Goal: Check status: Check status

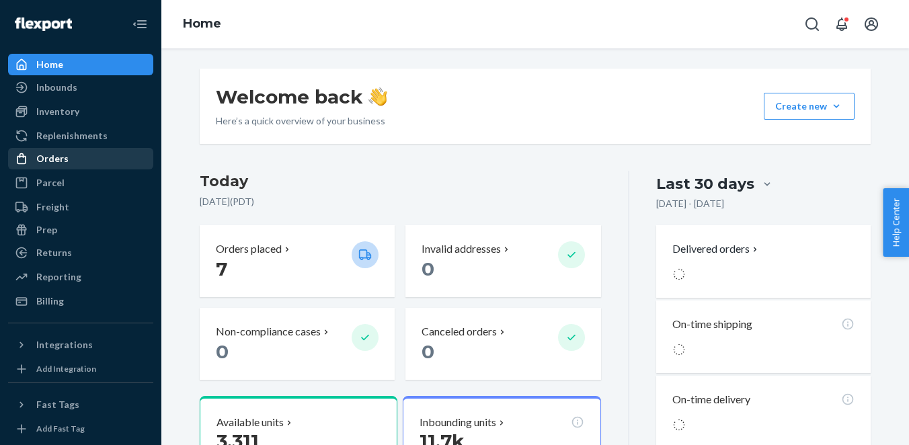
click at [54, 155] on div "Orders" at bounding box center [52, 158] width 32 height 13
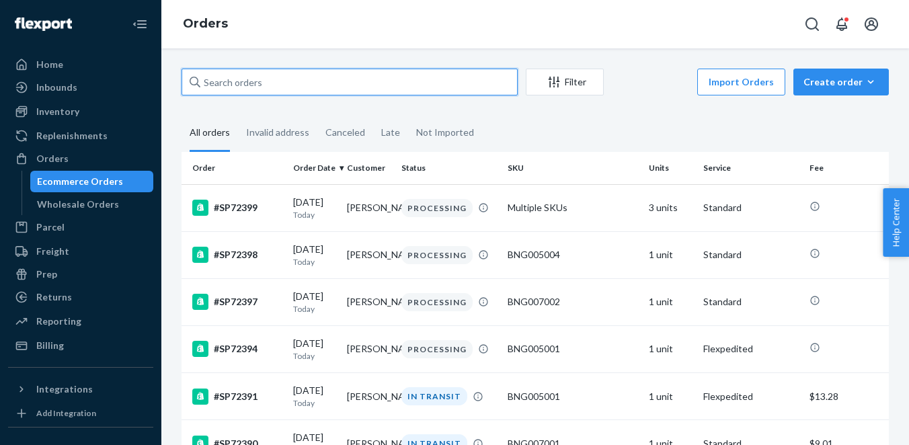
click at [290, 91] on input "text" at bounding box center [350, 82] width 336 height 27
paste input "SP71811"
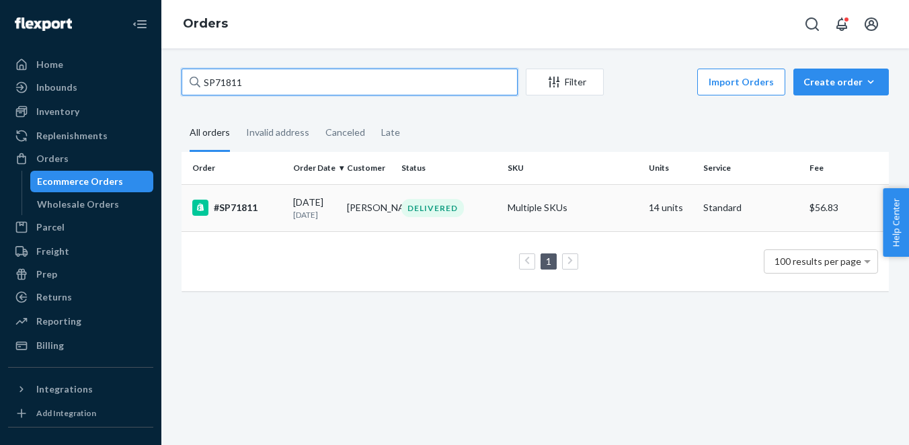
type input "SP71811"
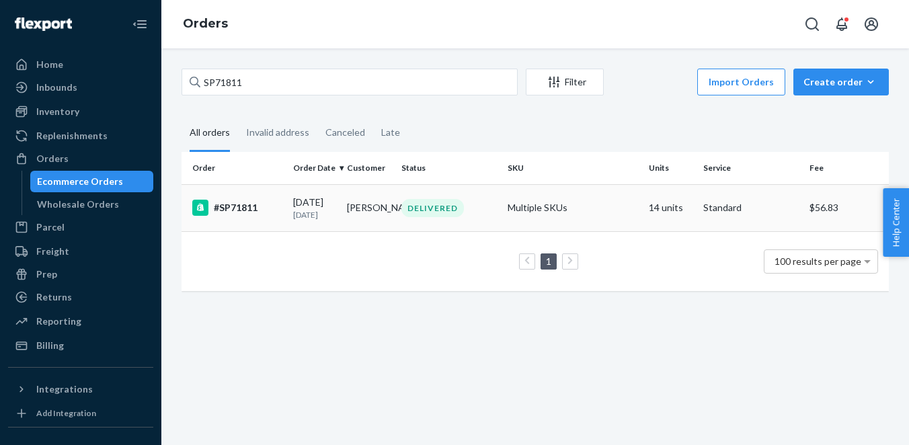
click at [236, 209] on div "#SP71811" at bounding box center [237, 208] width 90 height 16
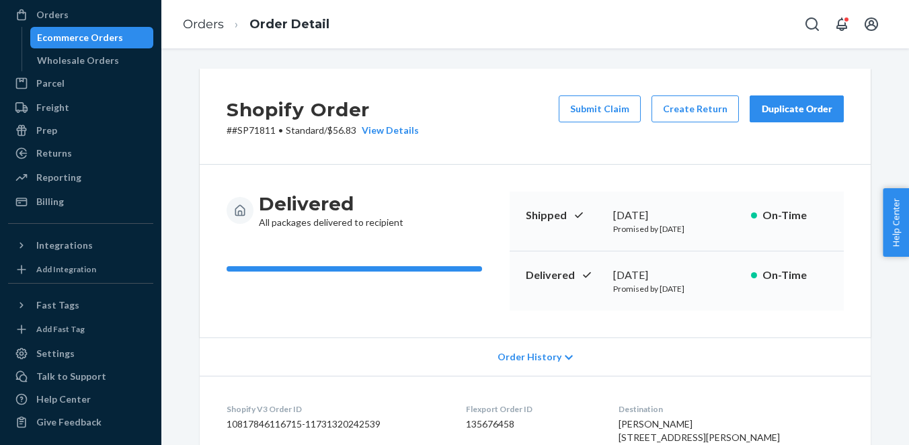
scroll to position [148, 0]
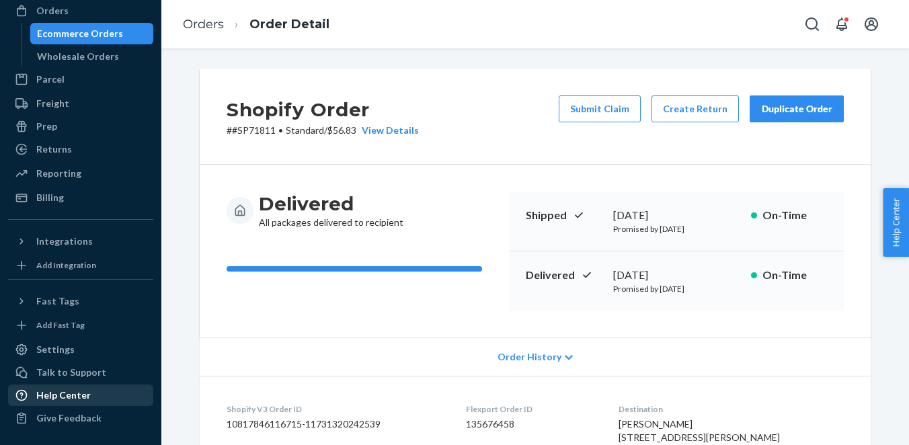
click at [56, 392] on div "Help Center" at bounding box center [63, 395] width 54 height 13
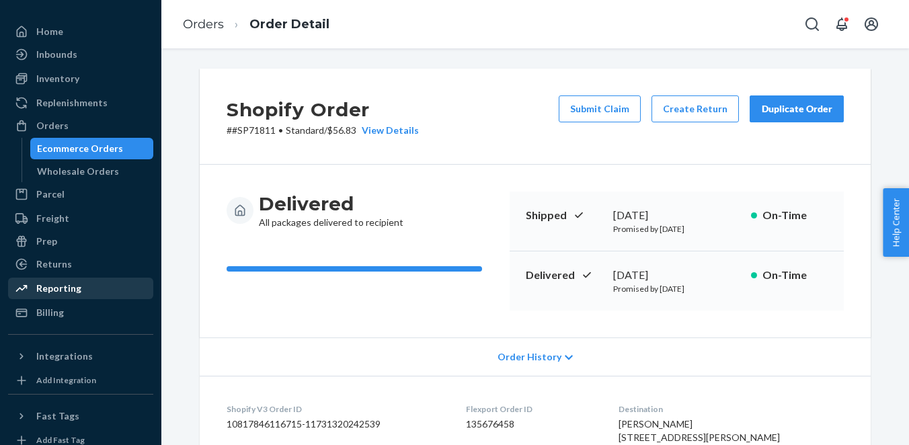
scroll to position [0, 0]
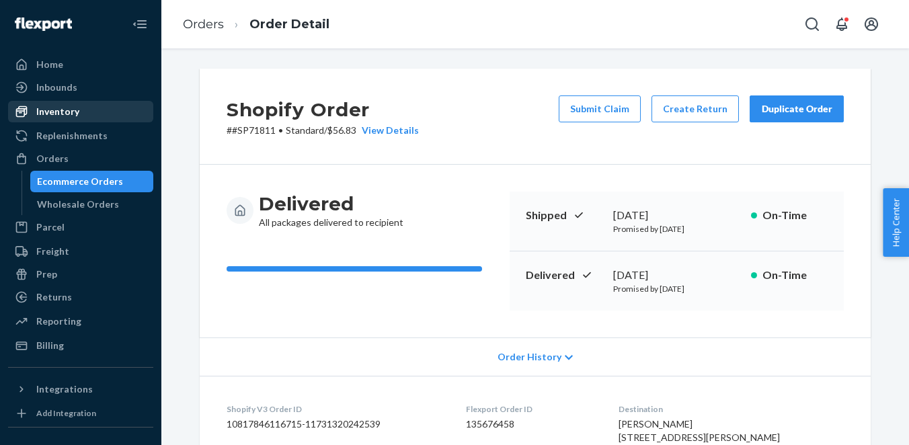
click at [60, 112] on div "Inventory" at bounding box center [57, 111] width 43 height 13
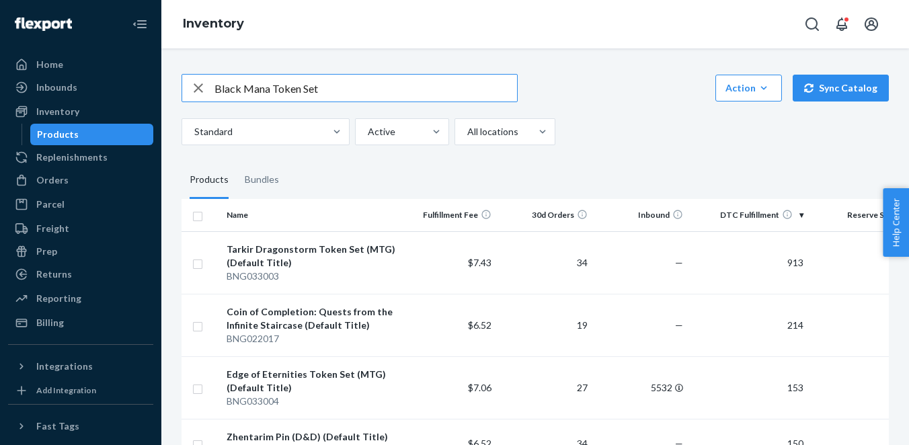
type input "Black Mana Token Set"
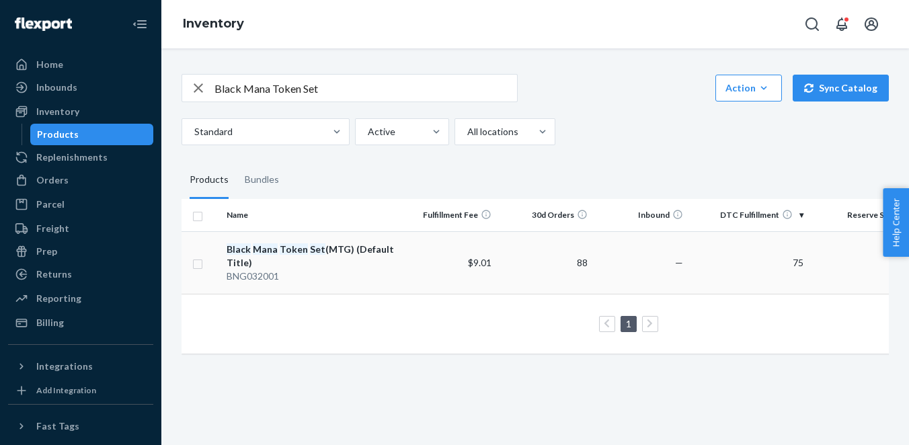
click at [286, 249] on em "Token" at bounding box center [294, 248] width 28 height 11
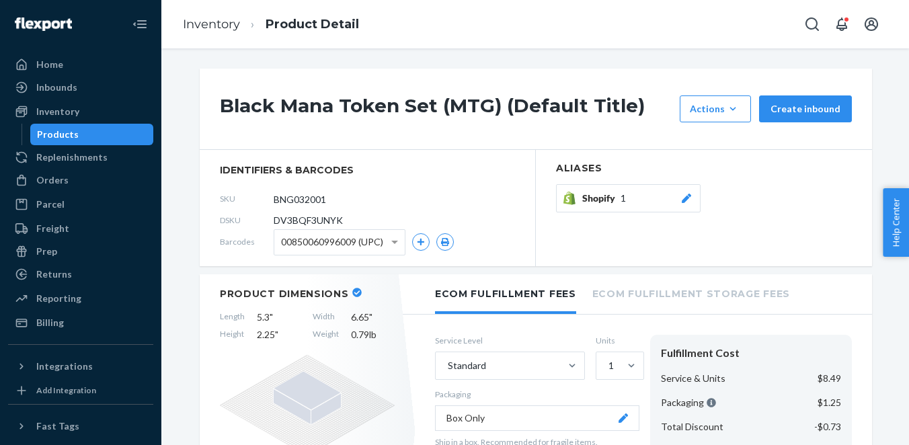
click at [298, 221] on span "DV3BQF3UNYK" at bounding box center [308, 220] width 69 height 13
copy span "DV3BQF3UNYK"
click at [56, 183] on div "Orders" at bounding box center [52, 179] width 32 height 13
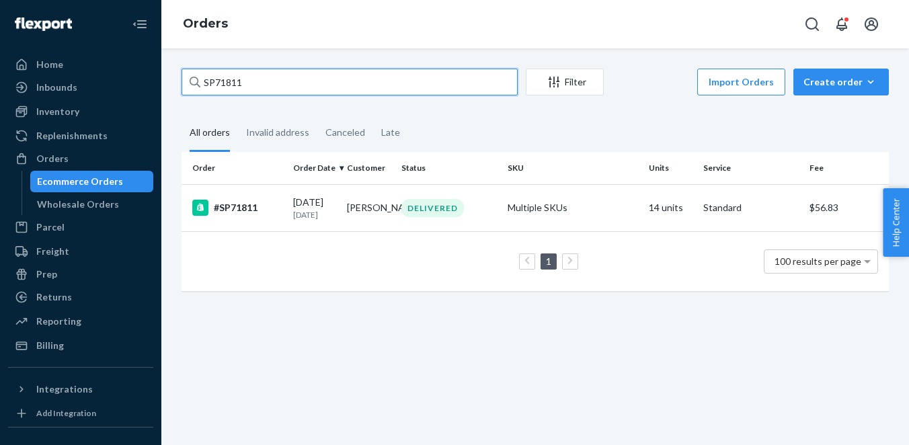
click at [225, 79] on input "SP71811" at bounding box center [350, 82] width 336 height 27
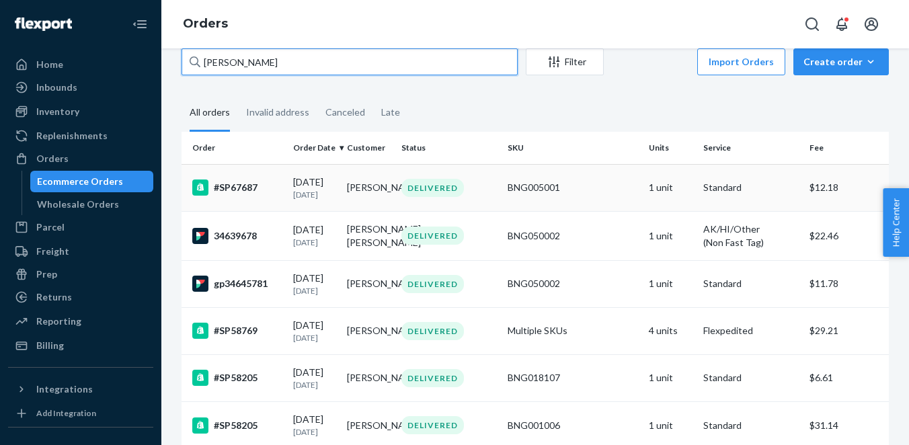
scroll to position [19, 0]
click at [214, 66] on input "[PERSON_NAME]" at bounding box center [350, 62] width 336 height 27
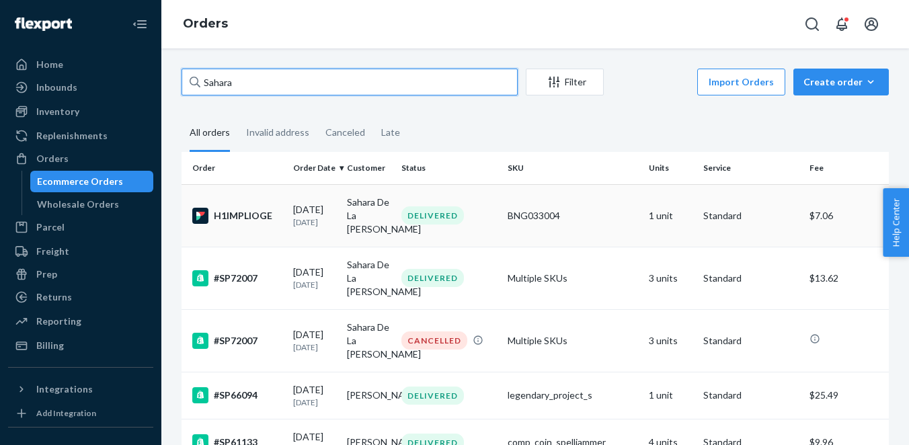
type input "Sahara"
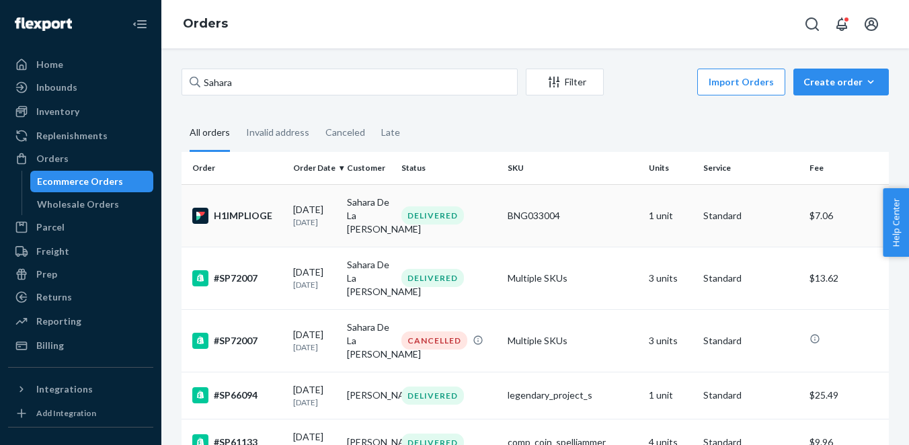
click at [238, 217] on div "H1IMPLIOGE" at bounding box center [237, 216] width 90 height 16
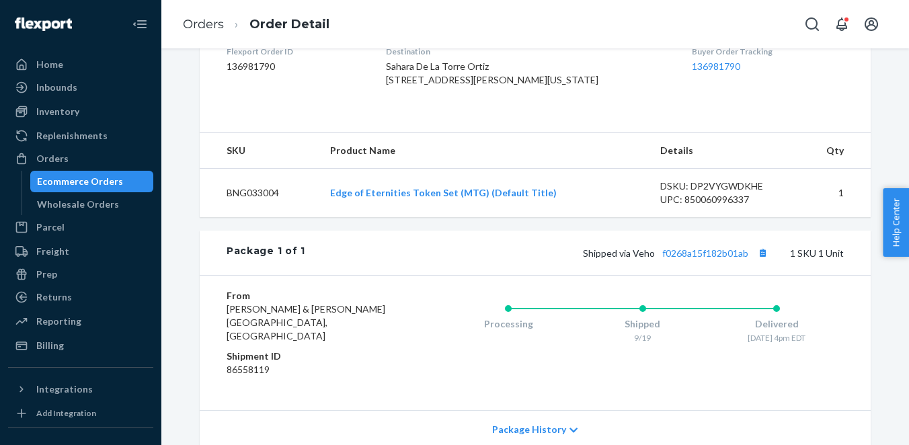
scroll to position [358, 0]
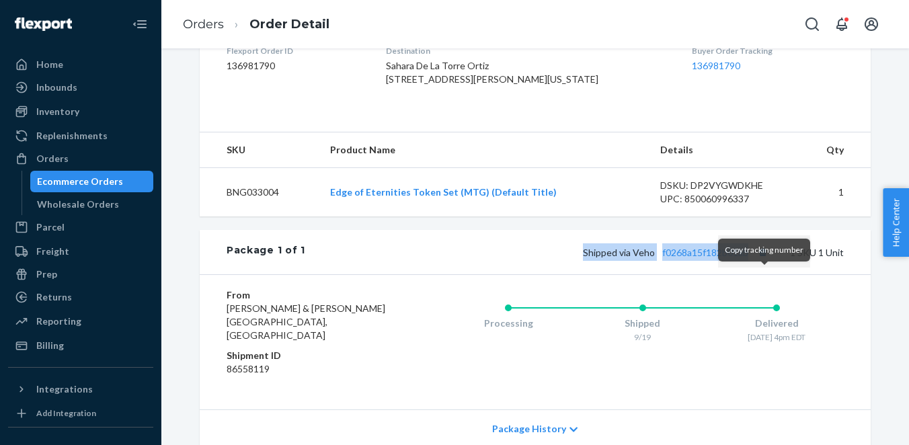
drag, startPoint x: 586, startPoint y: 282, endPoint x: 756, endPoint y: 276, distance: 169.5
click at [756, 258] on span "Shipped via Veho f0268a15f182b01ab" at bounding box center [677, 252] width 188 height 11
copy span "Shipped via Veho f0268a15f182b01ab"
click at [207, 21] on link "Orders" at bounding box center [203, 24] width 41 height 15
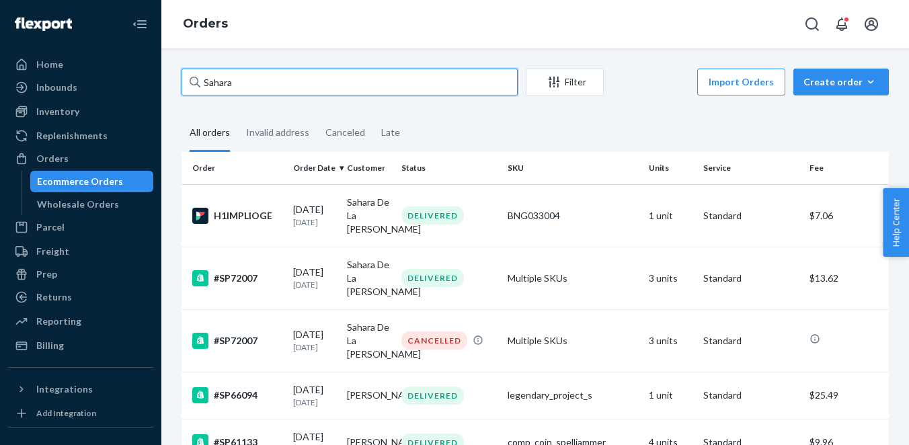
click at [222, 85] on input "Sahara" at bounding box center [350, 82] width 336 height 27
click at [221, 84] on input "Sahara" at bounding box center [350, 82] width 336 height 27
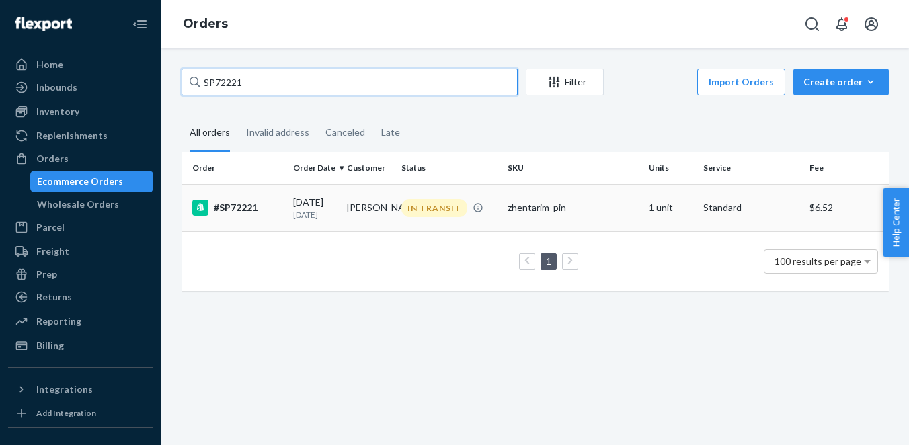
type input "SP72221"
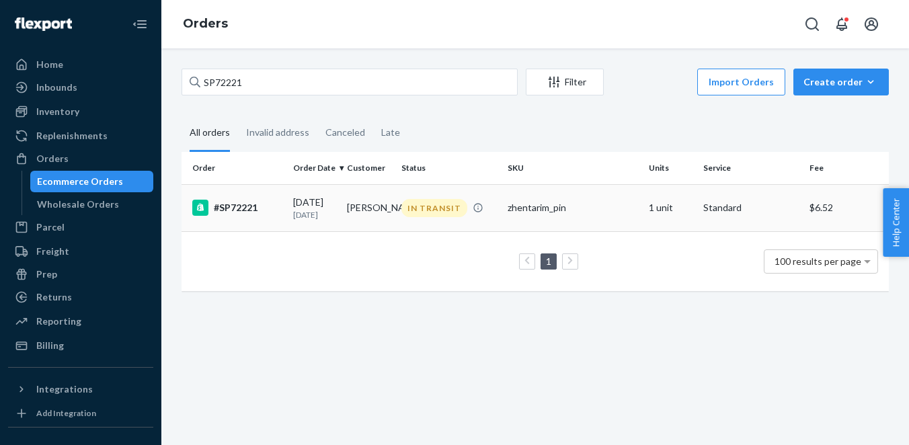
click at [239, 209] on div "#SP72221" at bounding box center [237, 208] width 90 height 16
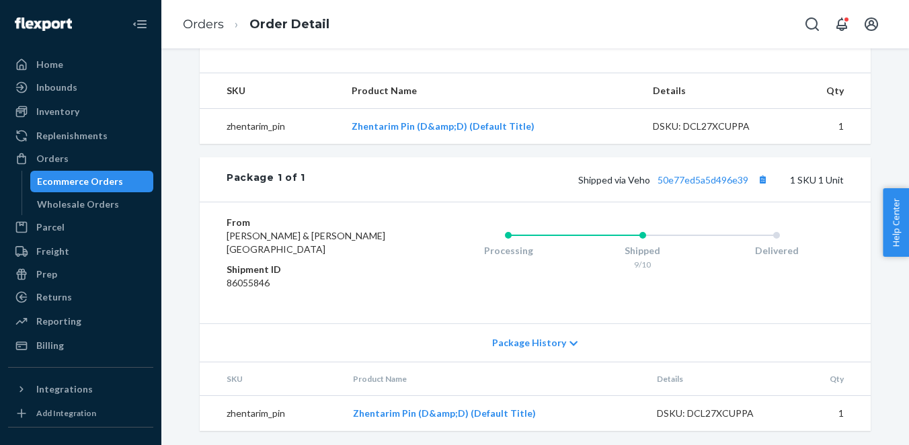
scroll to position [495, 0]
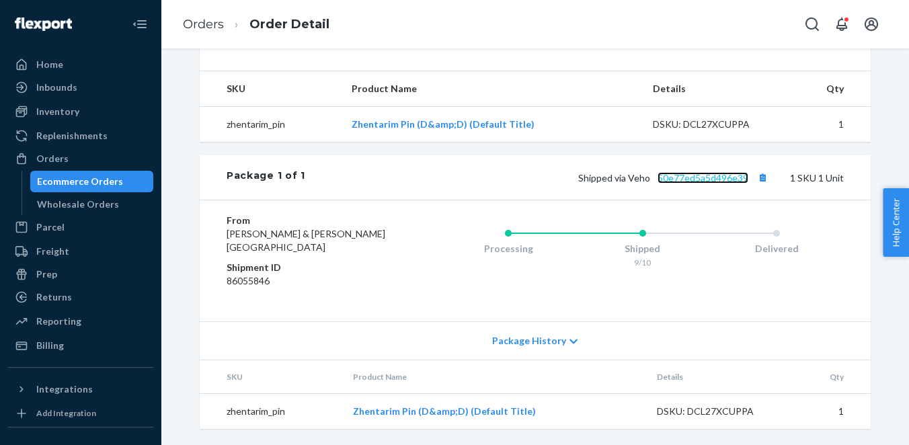
click at [697, 177] on link "50e77ed5a5d496e39" at bounding box center [702, 177] width 91 height 11
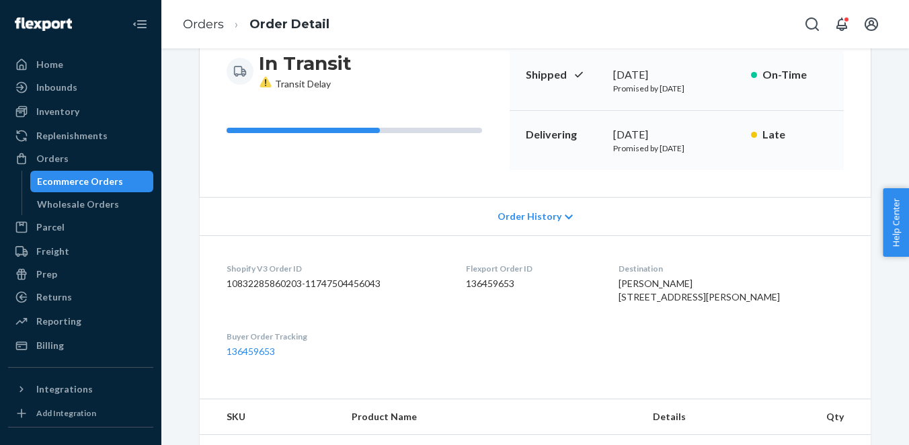
scroll to position [157, 0]
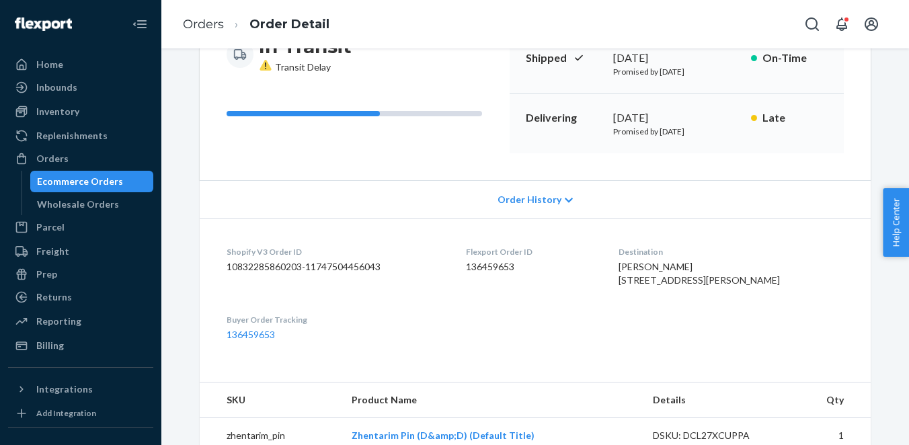
click at [516, 268] on dd "136459653" at bounding box center [531, 266] width 130 height 13
copy dd "136459653"
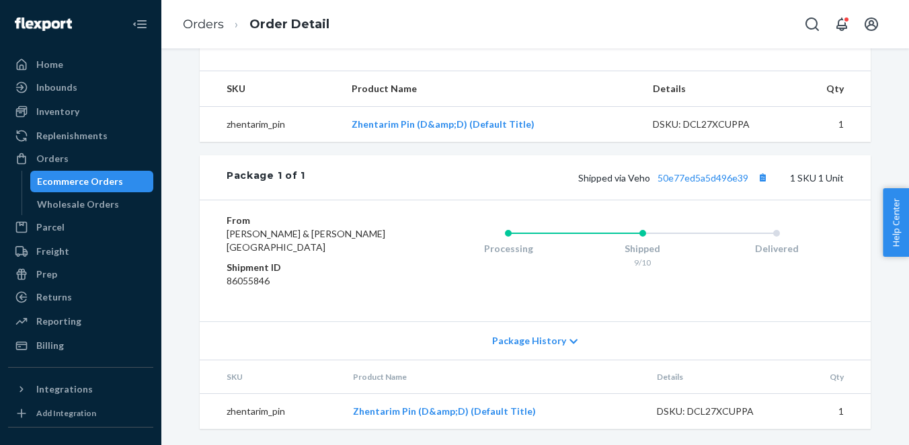
scroll to position [495, 0]
click at [240, 282] on dd "86055846" at bounding box center [307, 280] width 161 height 13
copy dd "86055846"
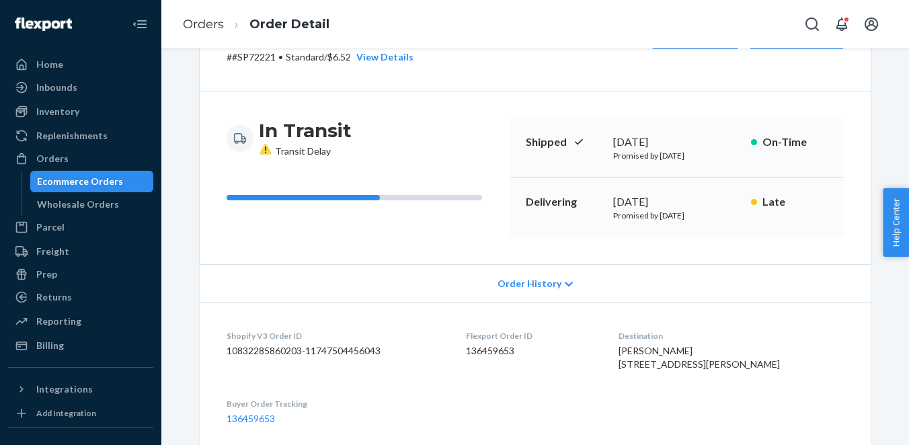
scroll to position [0, 0]
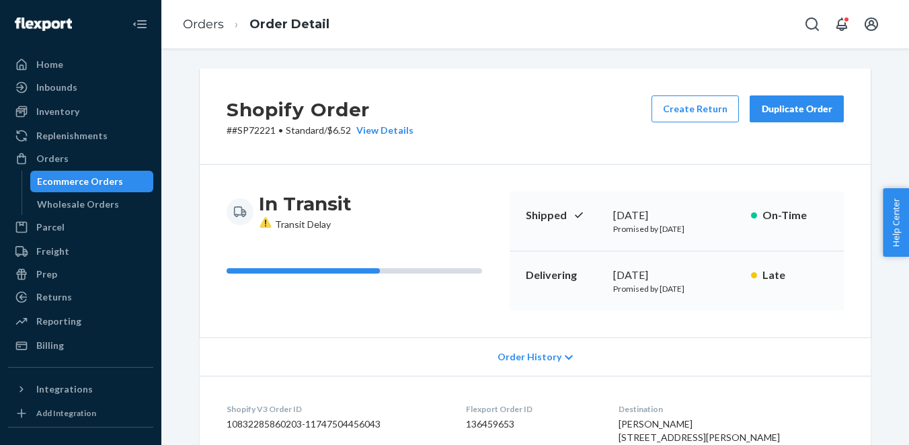
click at [251, 130] on p "# #SP72221 • Standard / $6.52 View Details" at bounding box center [320, 130] width 187 height 13
copy p "SP72221"
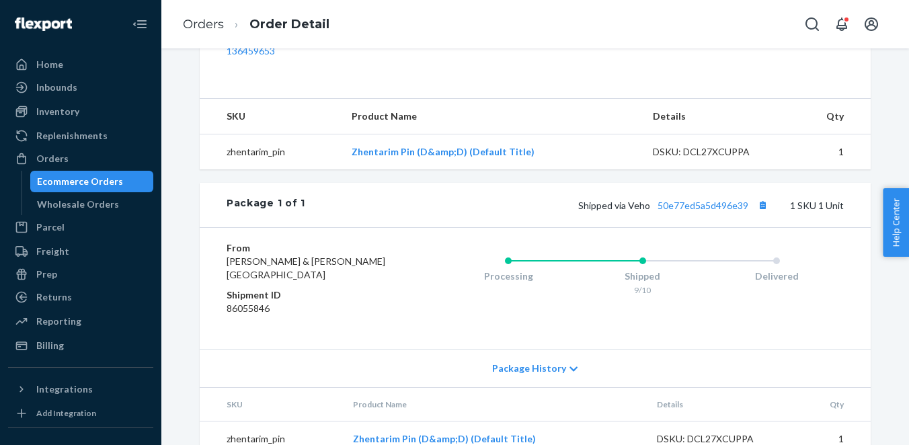
scroll to position [444, 0]
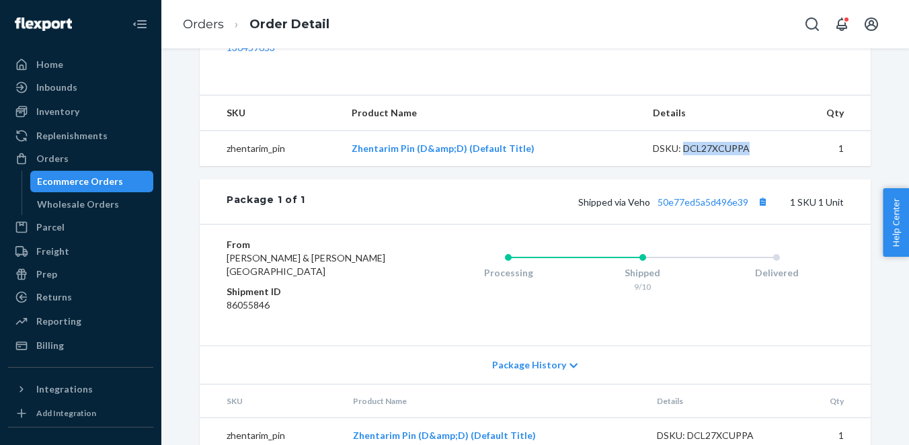
drag, startPoint x: 682, startPoint y: 178, endPoint x: 744, endPoint y: 182, distance: 62.6
click at [744, 155] on div "DSKU: DCL27XCUPPA" at bounding box center [716, 148] width 126 height 13
copy div "DCL27XCUPPA"
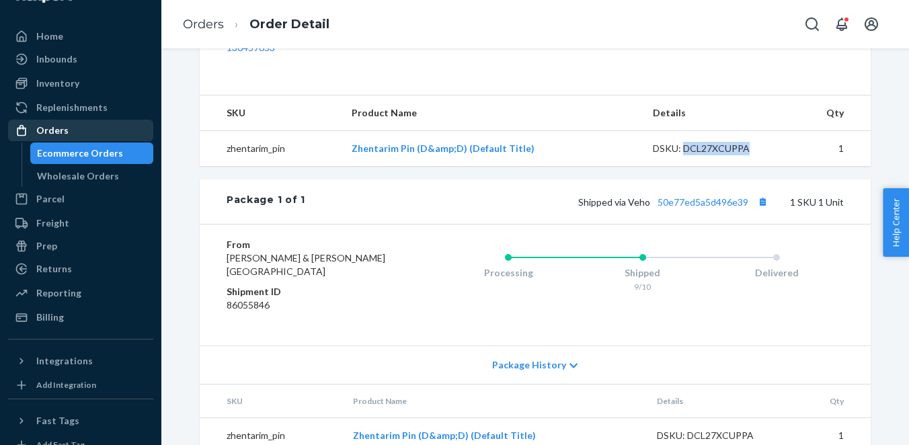
scroll to position [0, 0]
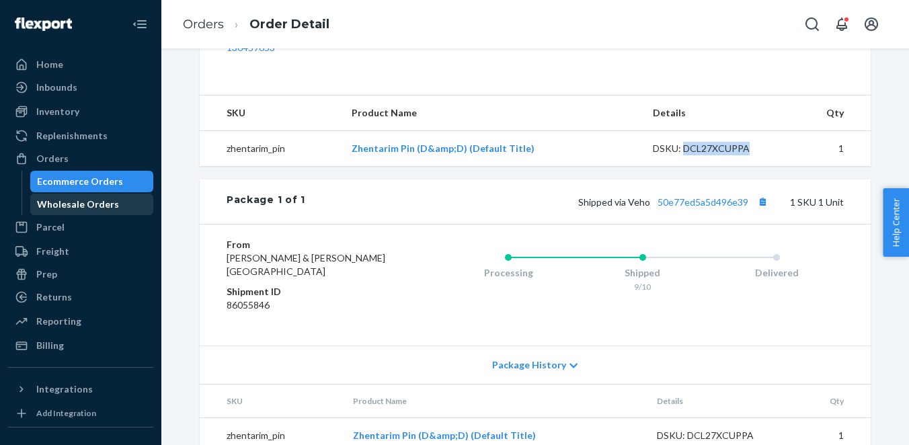
click at [69, 204] on div "Wholesale Orders" at bounding box center [78, 204] width 82 height 13
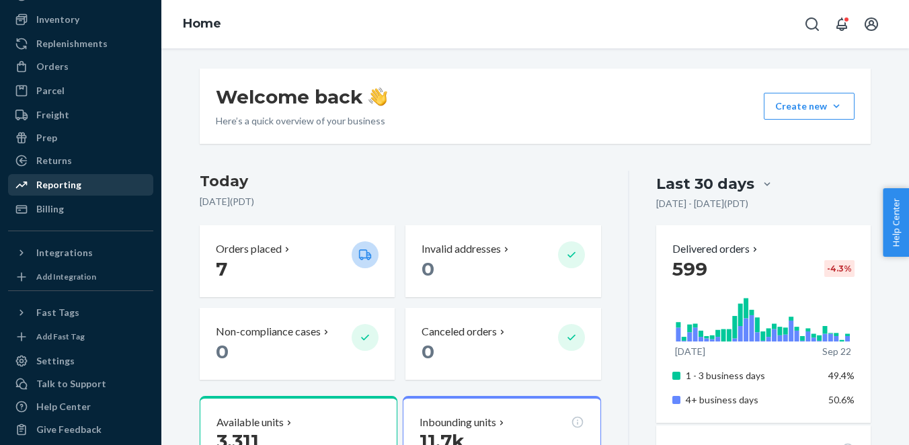
scroll to position [104, 0]
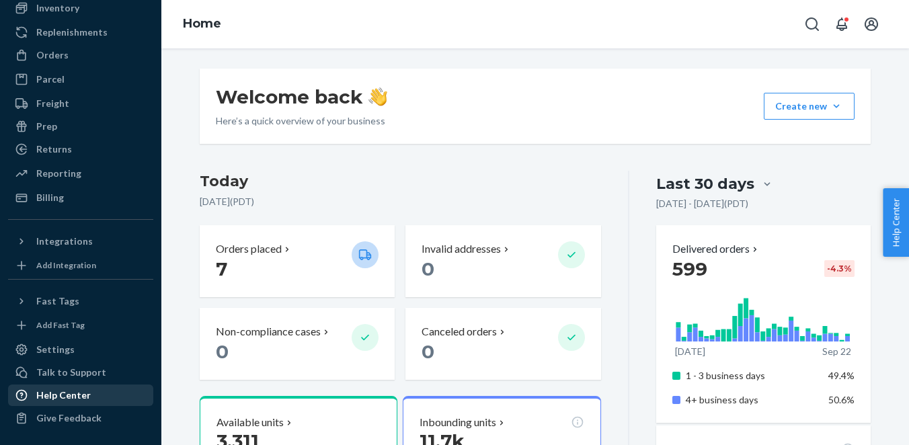
click at [69, 391] on div "Help Center" at bounding box center [63, 395] width 54 height 13
